Goal: Transaction & Acquisition: Subscribe to service/newsletter

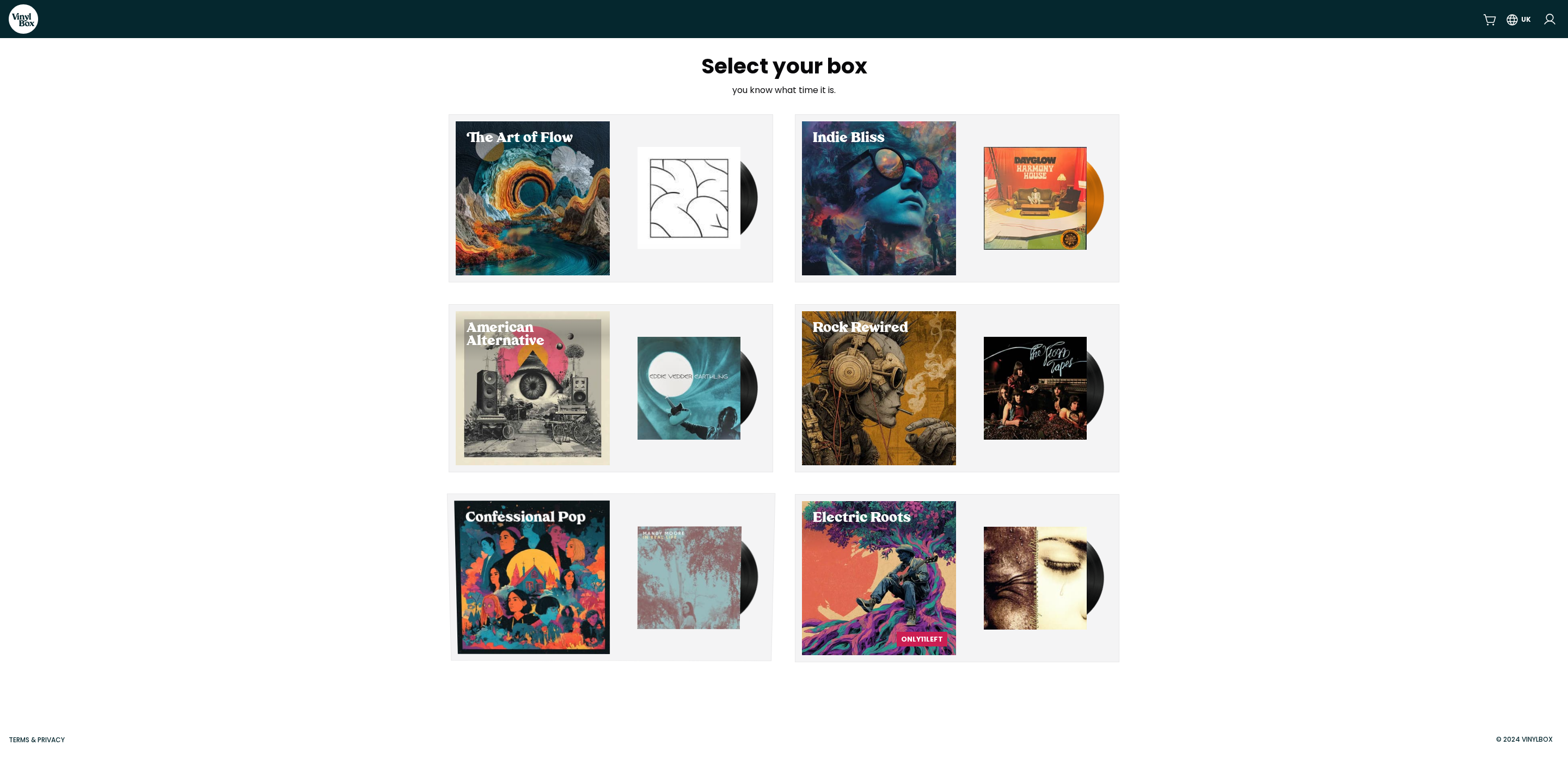
click at [606, 560] on div "Confessional Pop" at bounding box center [611, 577] width 328 height 168
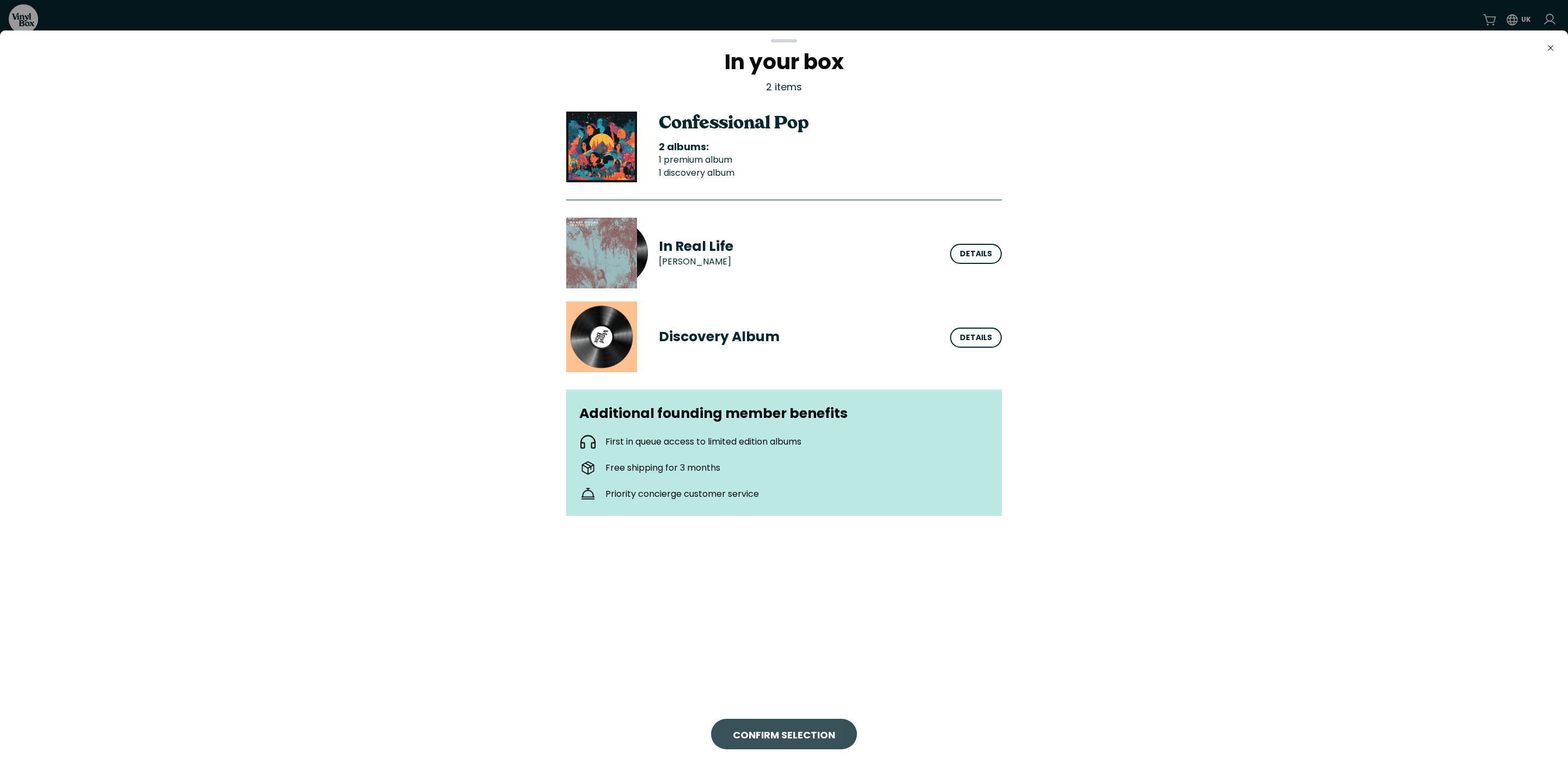
click at [782, 734] on span "CONFIRM SELECTION" at bounding box center [784, 735] width 102 height 15
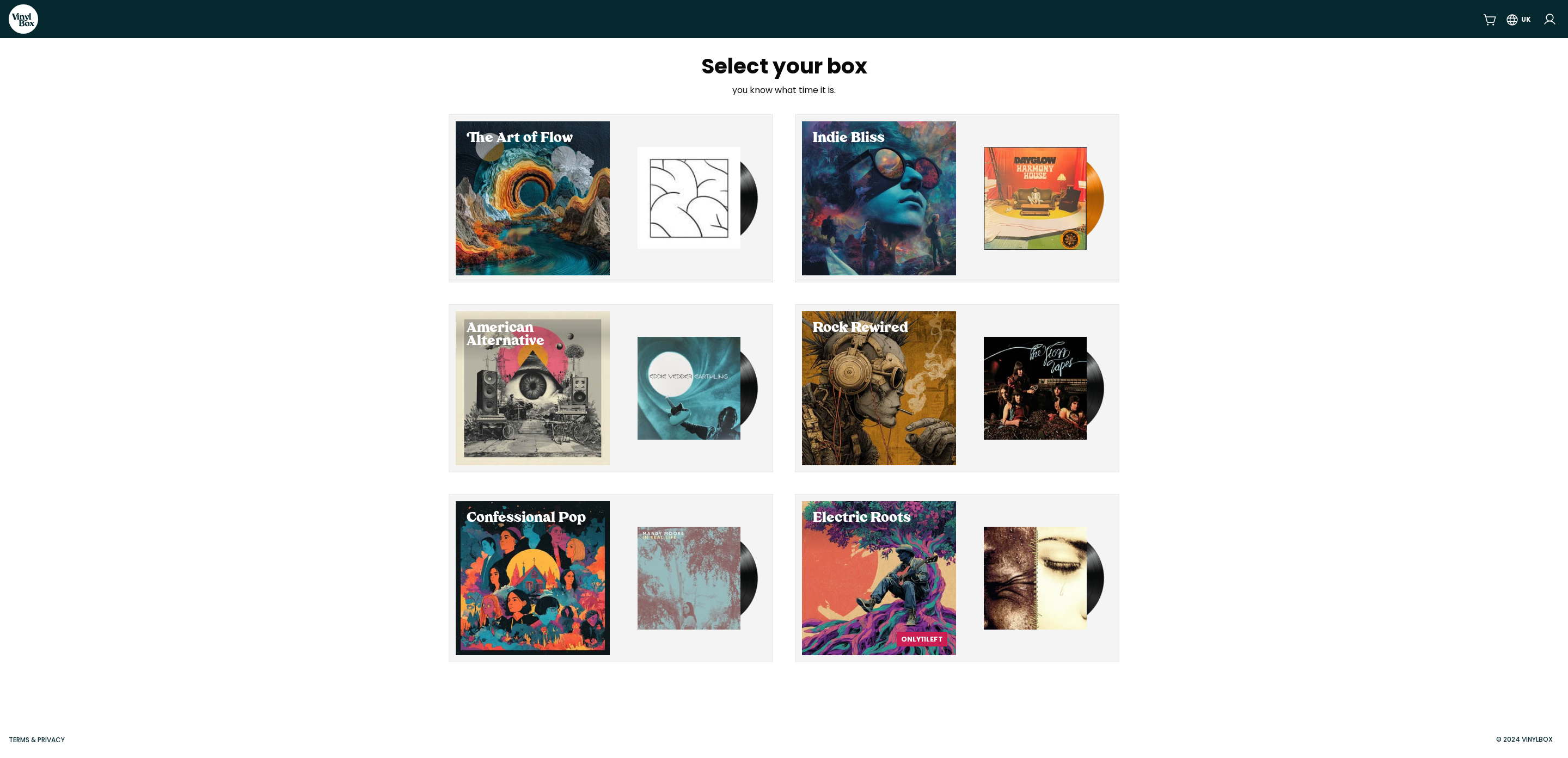
click at [1453, 374] on div "Select your box you know what time it is. The Art of Flow Indie Bliss American …" at bounding box center [784, 359] width 1568 height 642
